Goal: Communication & Community: Answer question/provide support

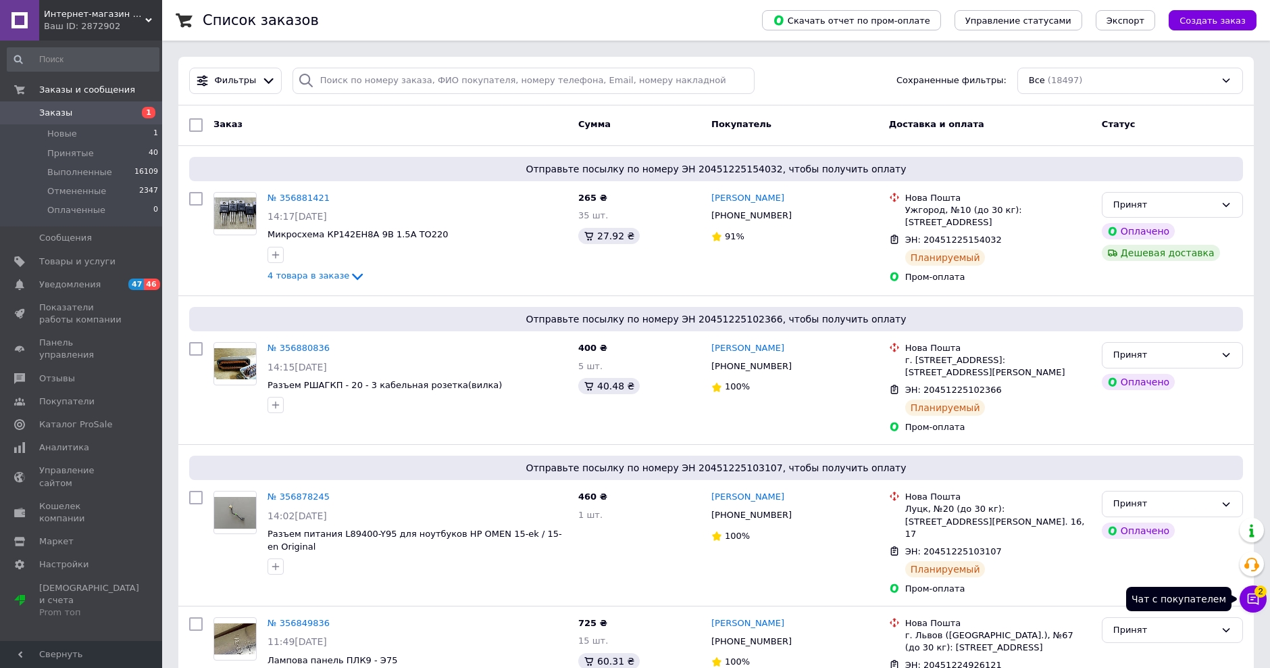
click at [1254, 600] on icon at bounding box center [1254, 599] width 14 height 14
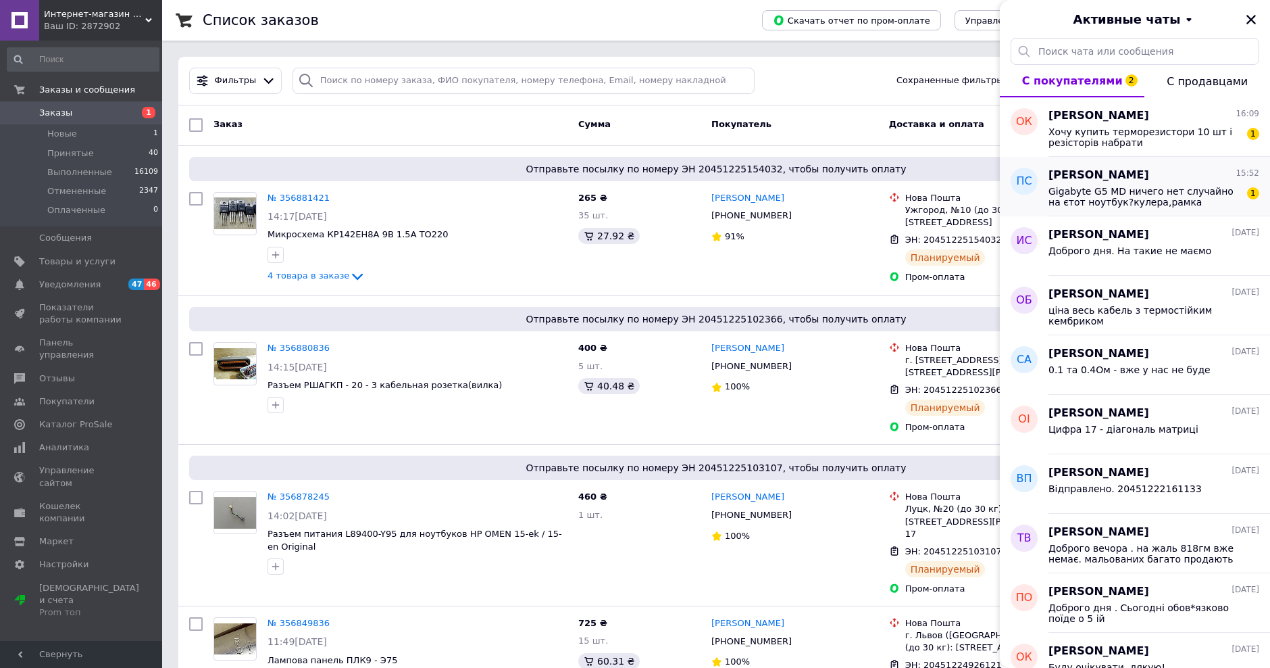
click at [1142, 199] on span "Gigabyte G5 MD ничего нет случайно на єтот ноутбук?кулера,рамка матриці,топкейс?" at bounding box center [1145, 197] width 192 height 22
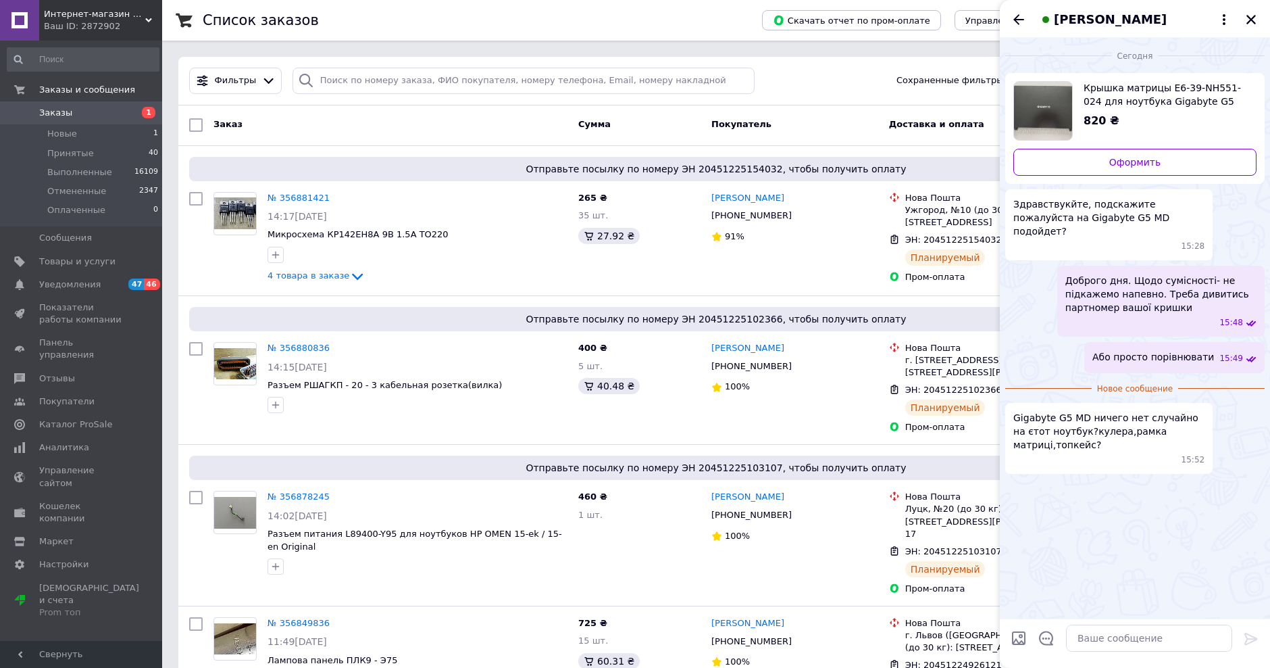
scroll to position [6, 0]
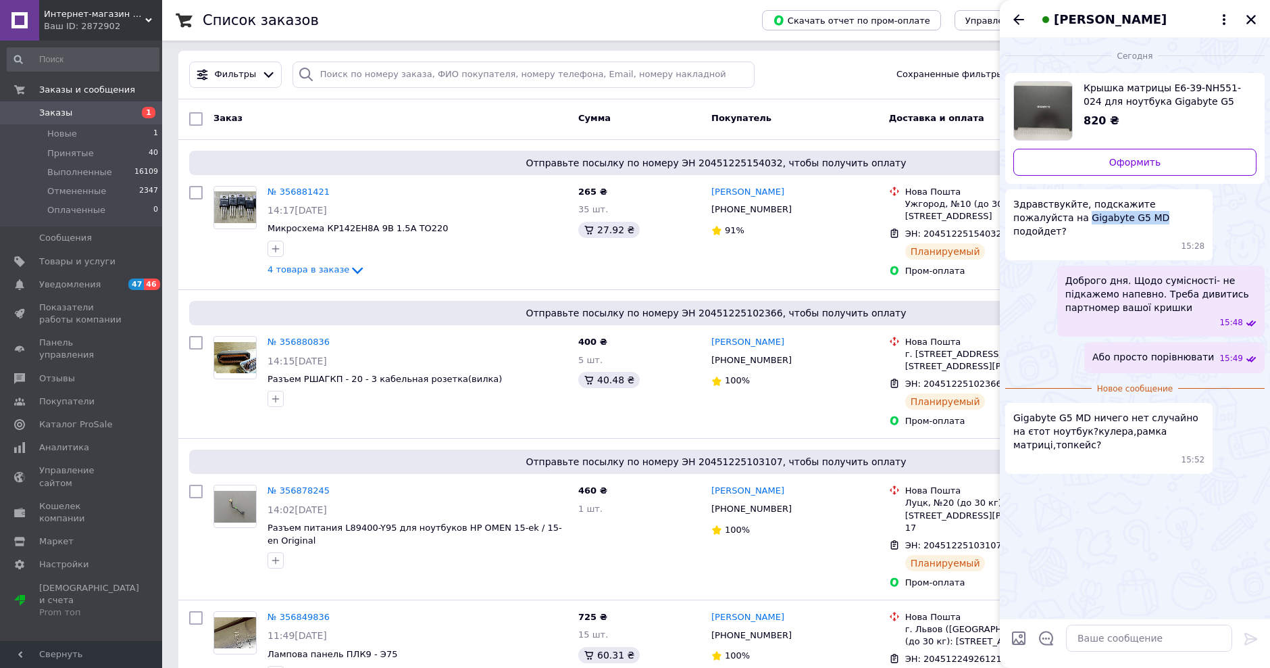
drag, startPoint x: 1029, startPoint y: 219, endPoint x: 1096, endPoint y: 220, distance: 67.6
click at [1096, 220] on span "Здравствукйте, подскажите пожалуйста на Gigabyte G5 MD подойдет?" at bounding box center [1109, 217] width 191 height 41
copy span "Gigabyte G5 MD"
click at [1120, 643] on textarea at bounding box center [1149, 637] width 166 height 27
type textarea "y"
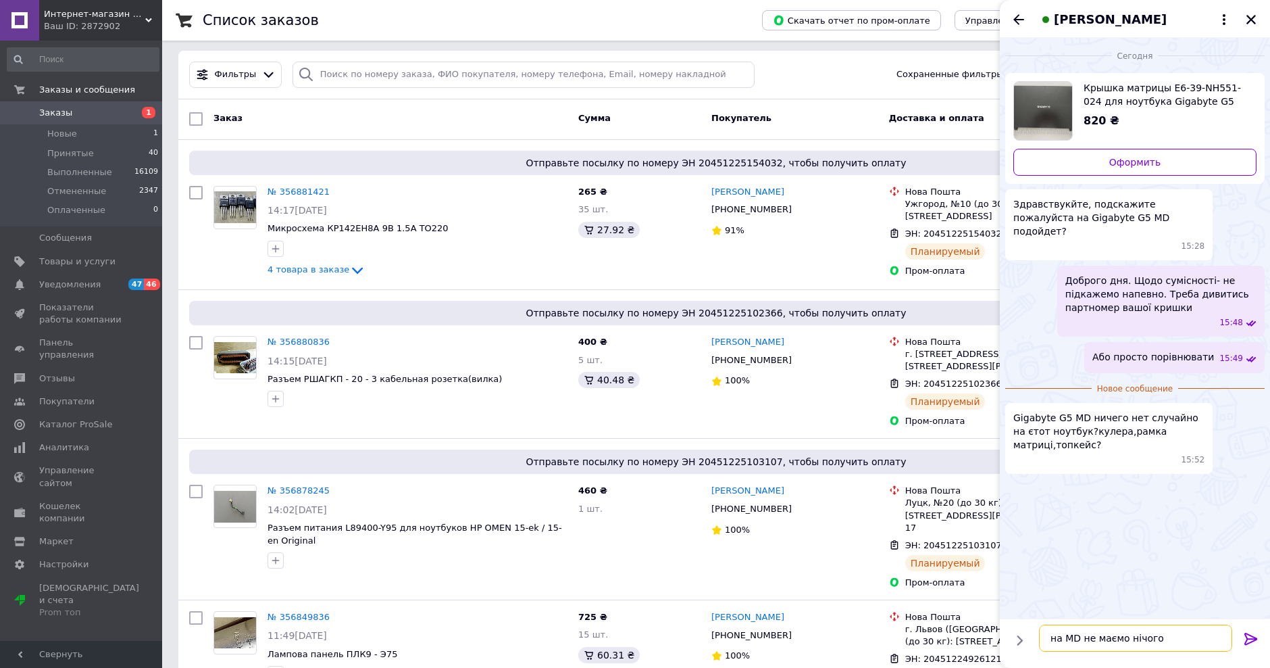
type textarea "на MD не маємо нічого"
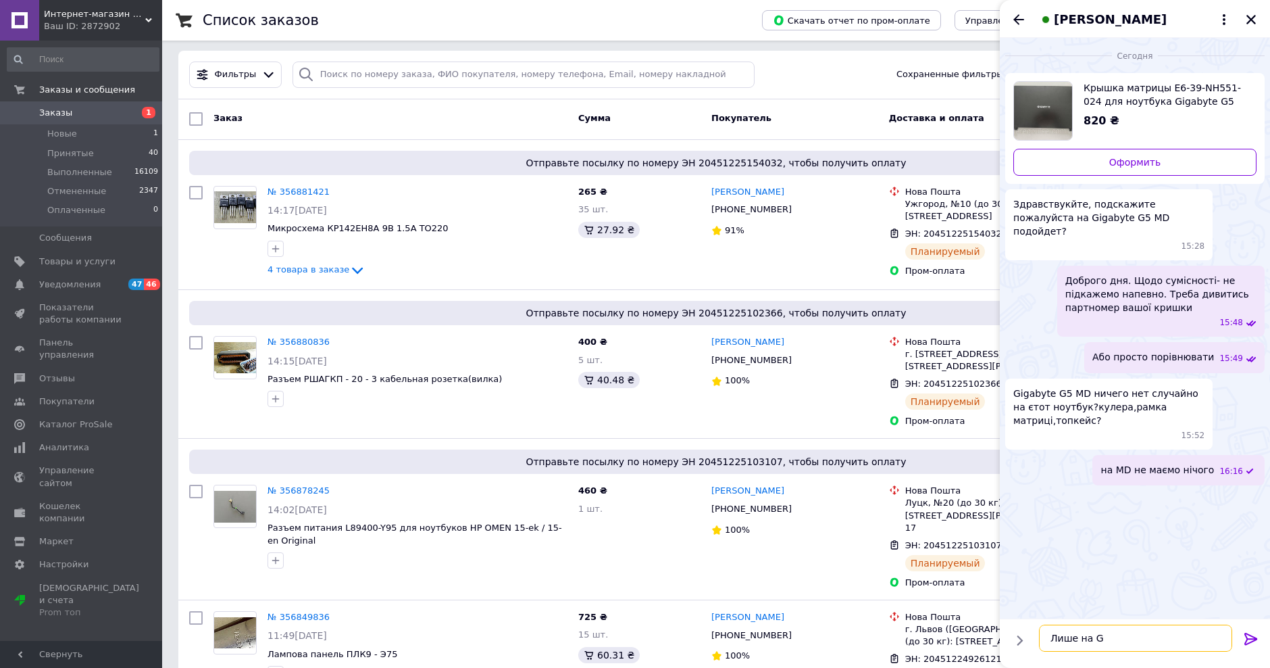
type textarea "Лише на GD"
click at [1020, 18] on icon "Назад" at bounding box center [1019, 19] width 16 height 16
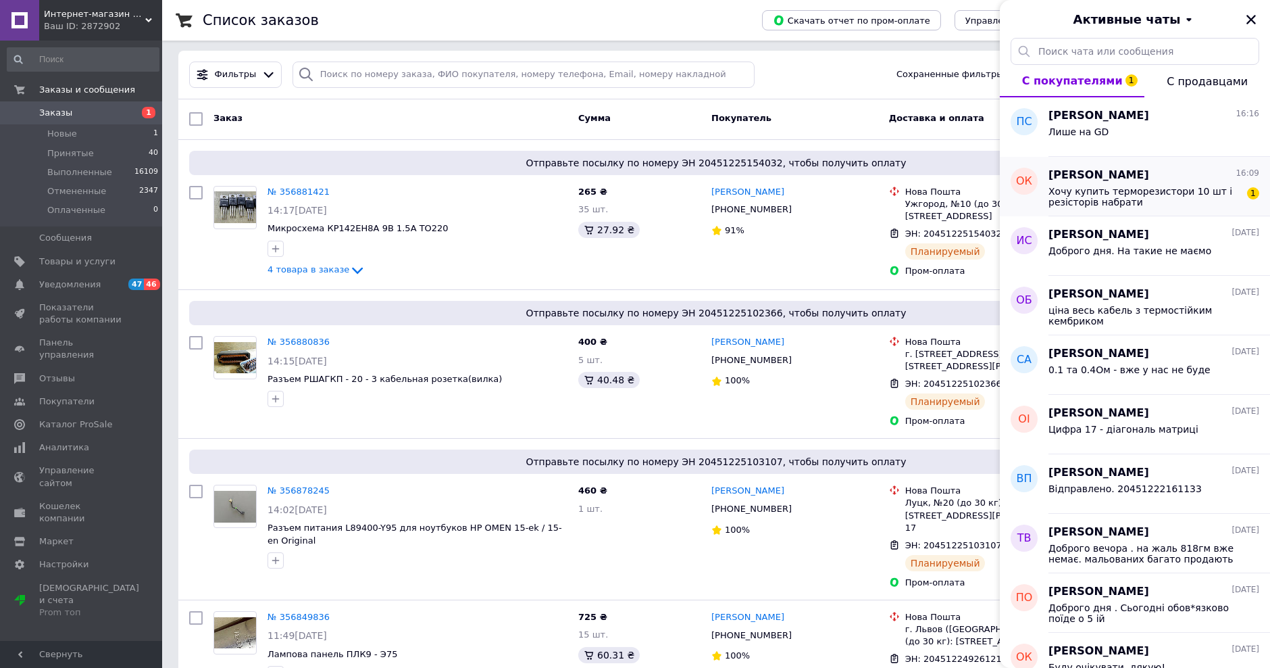
click at [1108, 195] on span "Хочу купить терморезистори 10 шт і резісторів набрати" at bounding box center [1145, 197] width 192 height 22
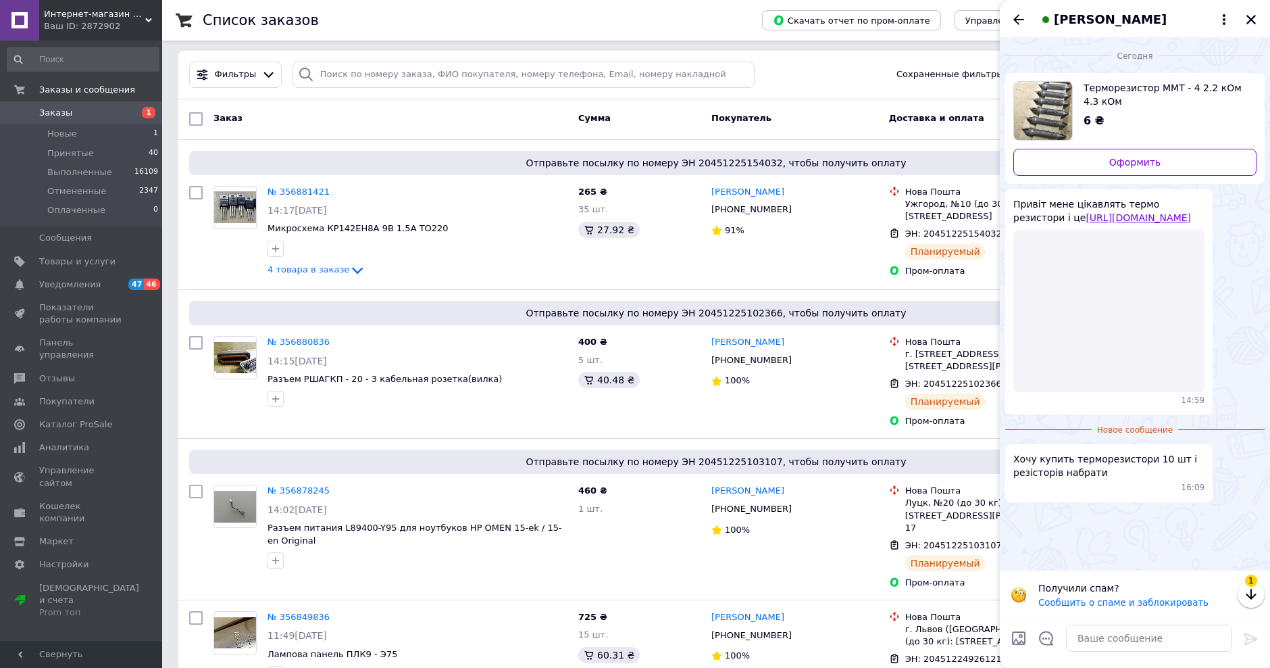
scroll to position [2, 0]
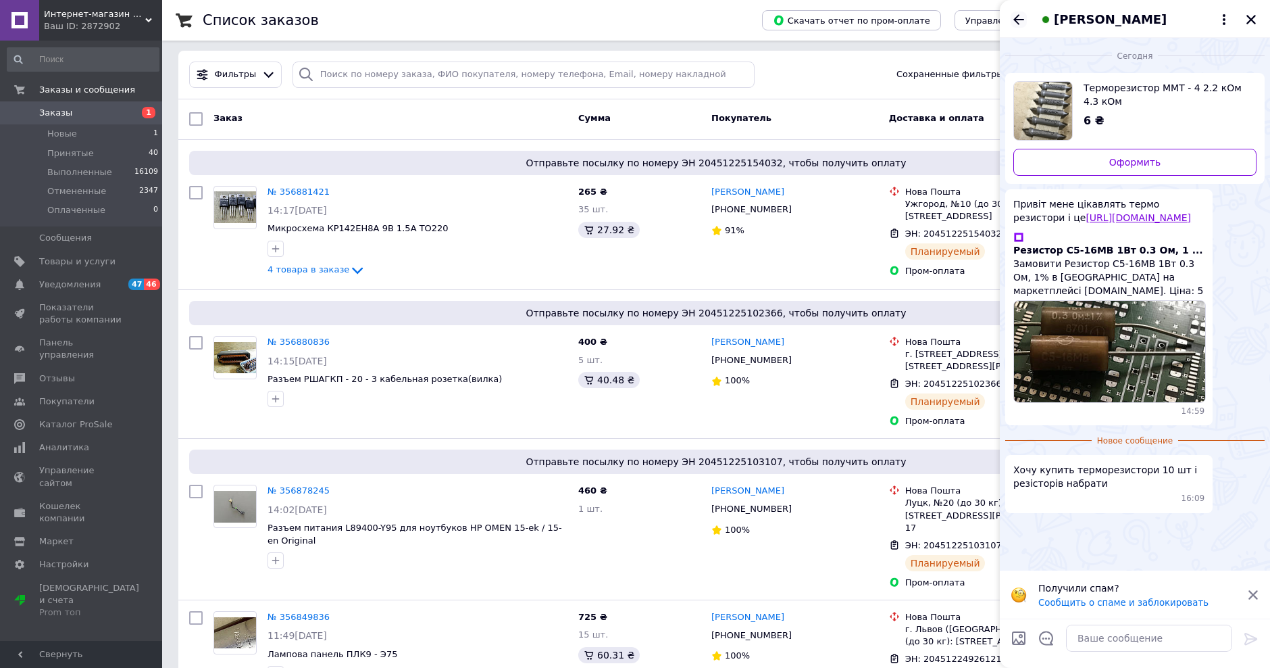
click at [1022, 19] on icon "Назад" at bounding box center [1019, 19] width 11 height 10
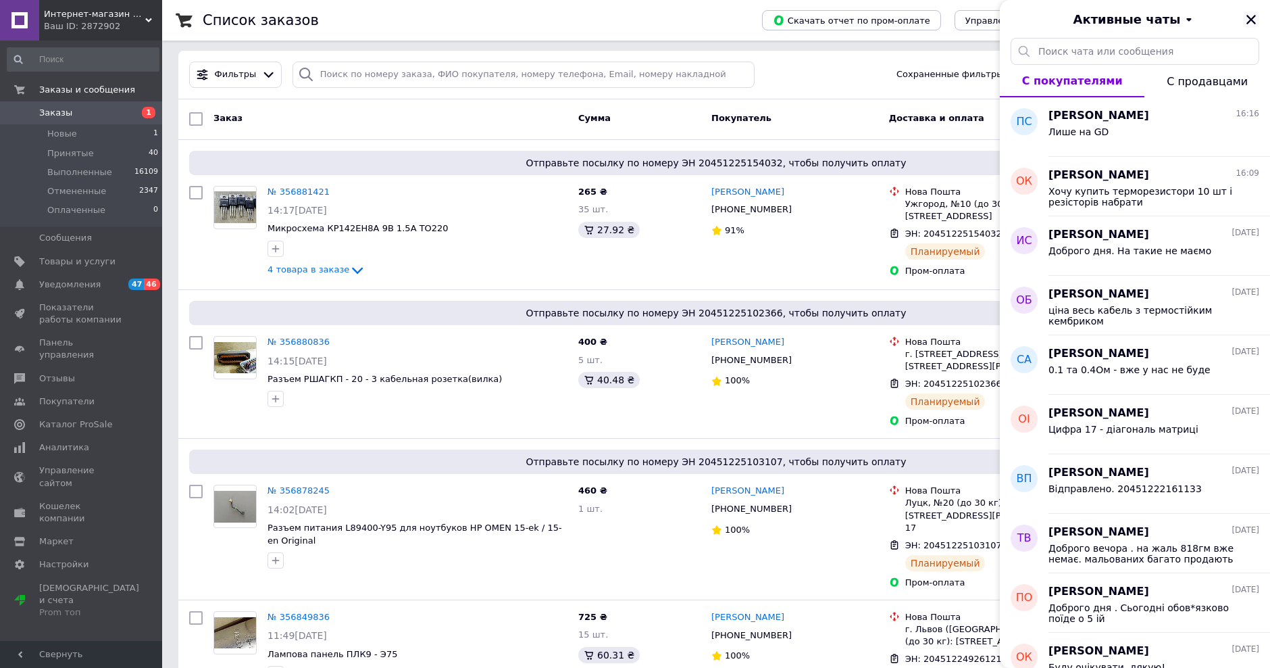
click at [1250, 22] on icon "Закрыть" at bounding box center [1251, 20] width 12 height 12
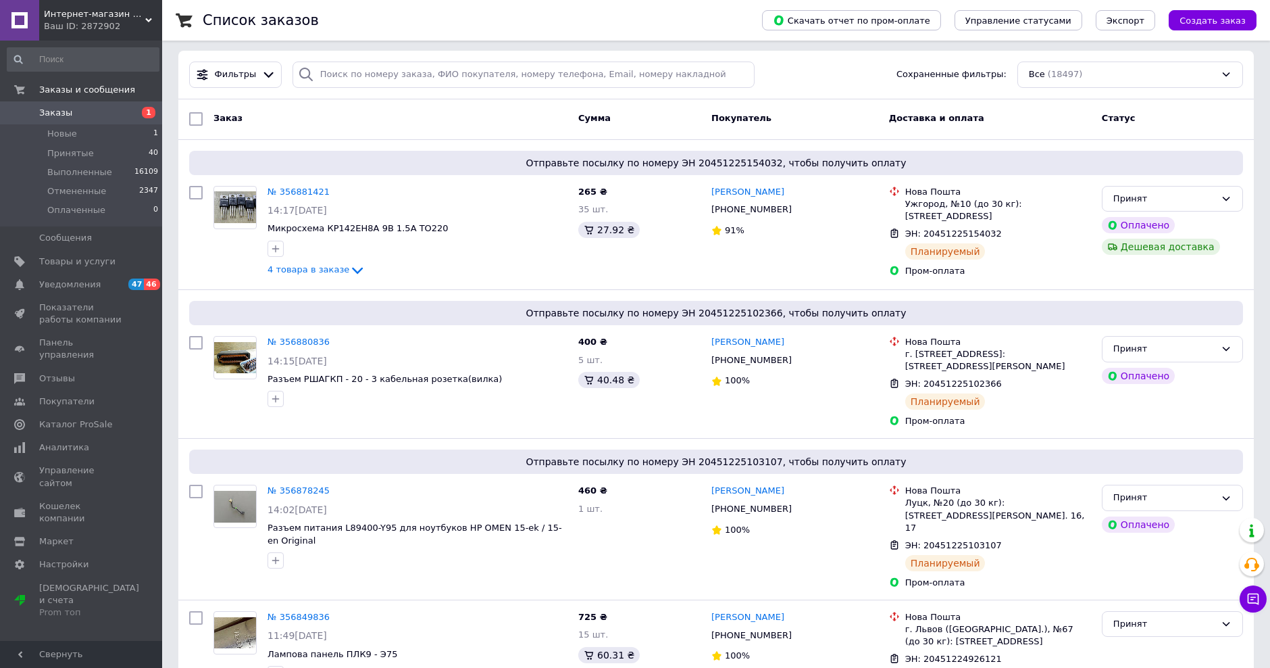
click at [76, 120] on link "Заказы 1" at bounding box center [83, 112] width 166 height 23
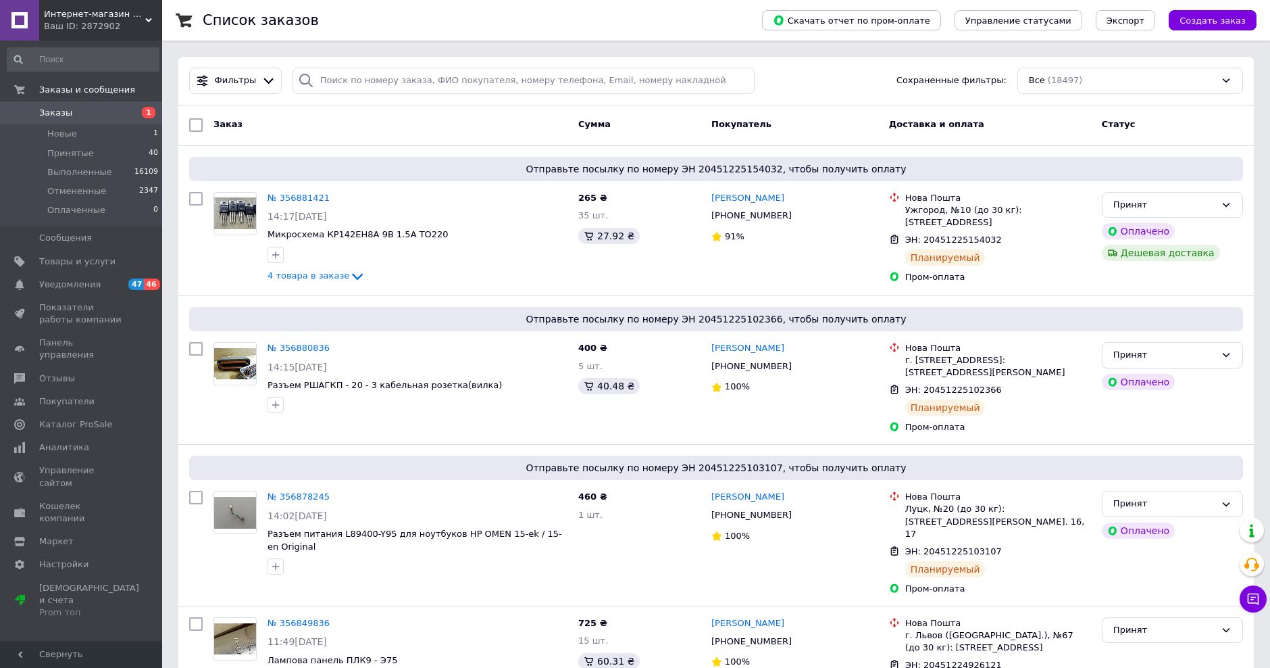
click at [76, 109] on span "Заказы" at bounding box center [82, 113] width 86 height 12
click at [76, 107] on span "Заказы" at bounding box center [82, 113] width 86 height 12
click at [66, 114] on span "Заказы" at bounding box center [55, 113] width 33 height 12
click at [59, 109] on span "Заказы" at bounding box center [55, 113] width 33 height 12
